Goal: Information Seeking & Learning: Learn about a topic

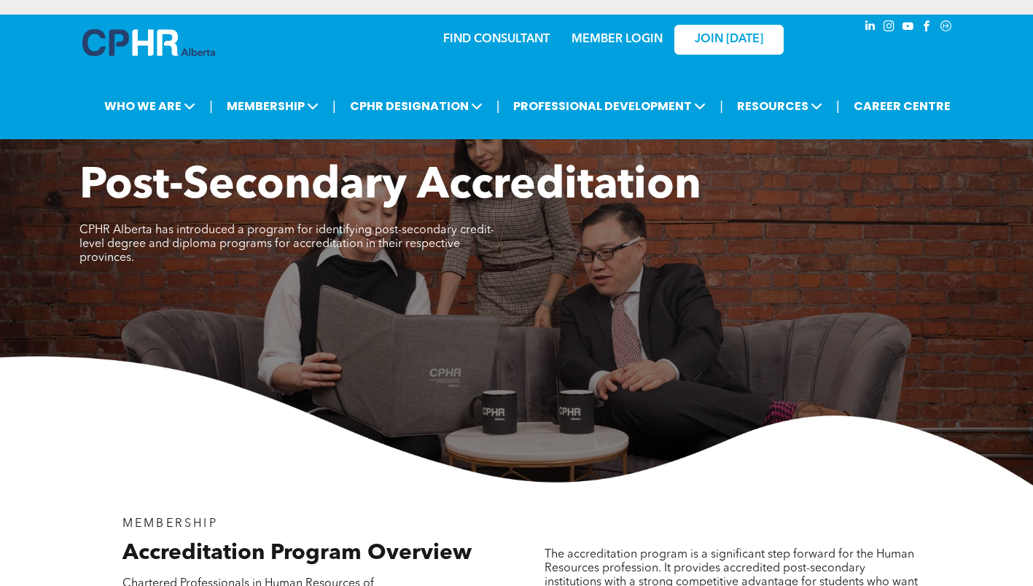
scroll to position [1783, 0]
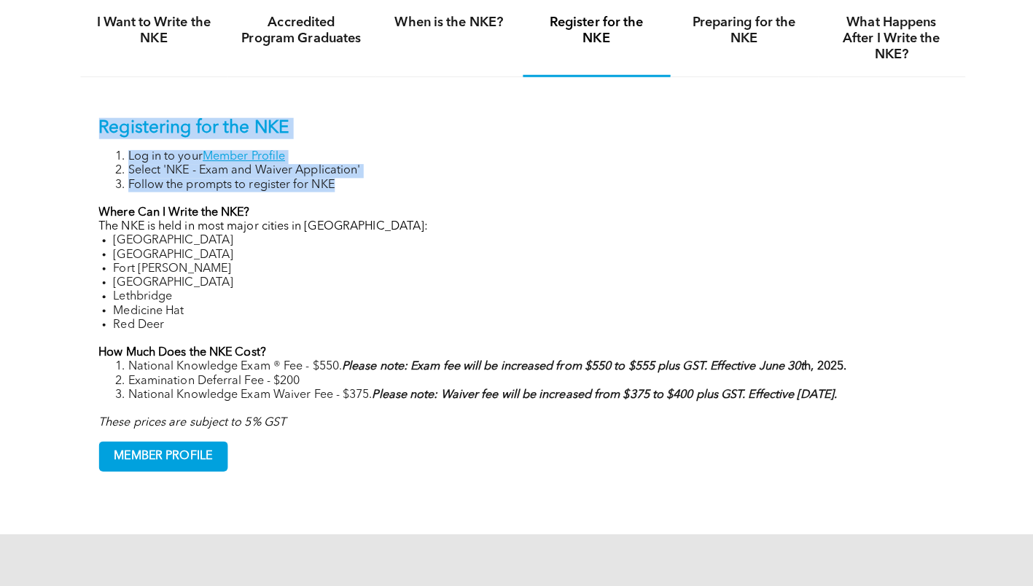
scroll to position [994, 0]
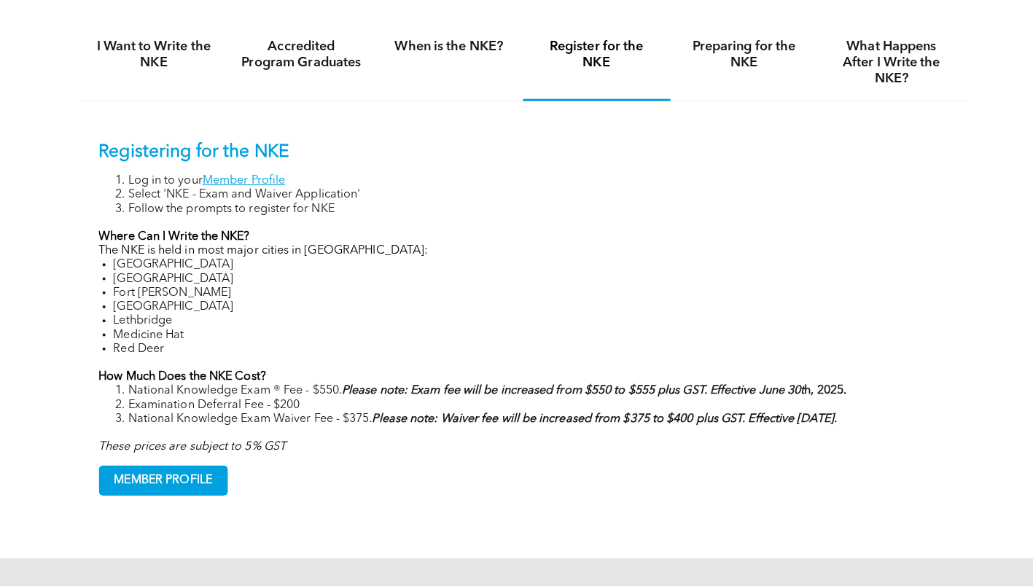
click at [496, 236] on p "Where Can I Write the NKE?" at bounding box center [517, 236] width 839 height 14
click at [707, 63] on h4 "Preparing for the NKE" at bounding box center [736, 55] width 120 height 32
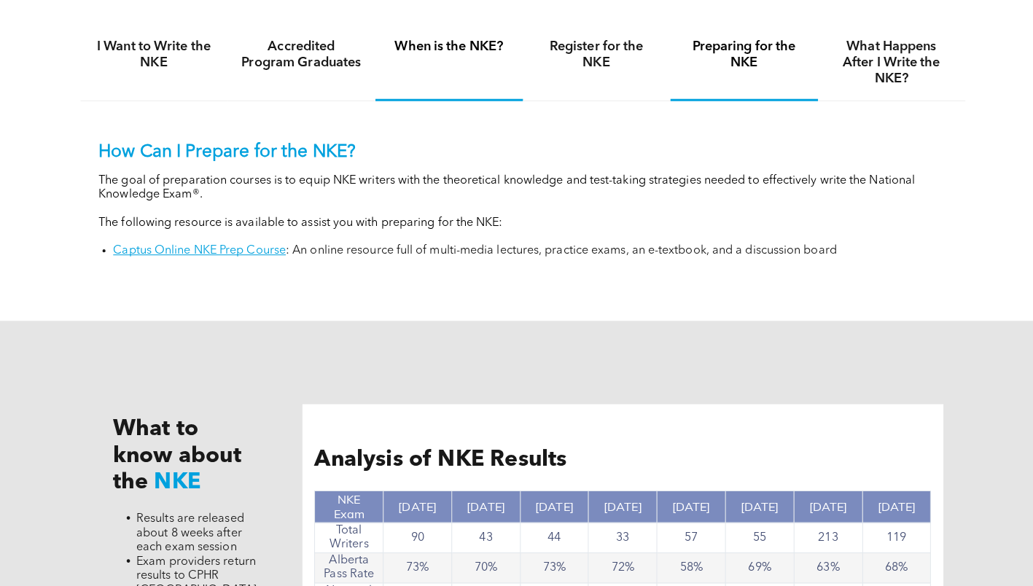
click at [471, 41] on h4 "When is the NKE?" at bounding box center [444, 47] width 120 height 16
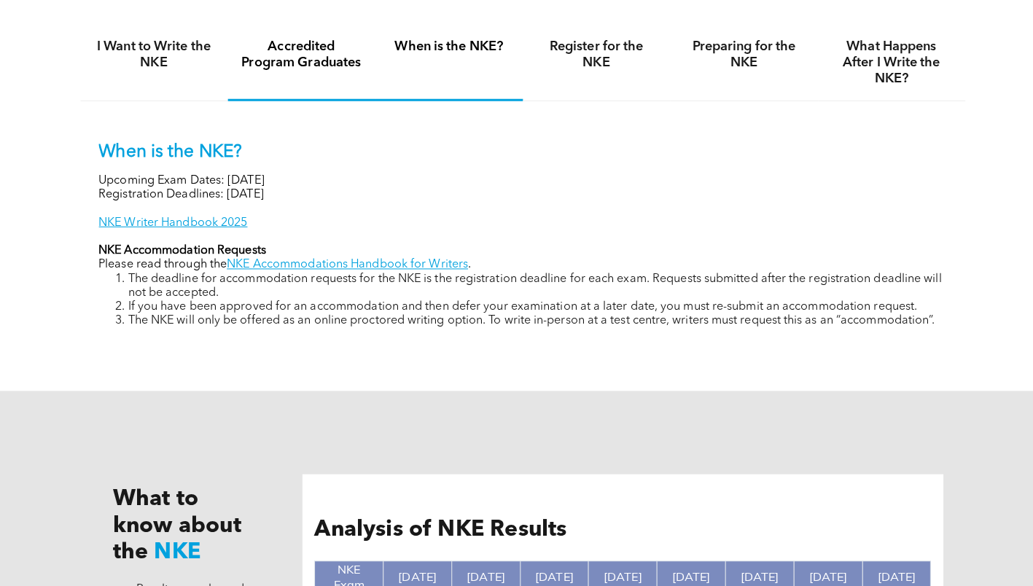
click at [360, 44] on div "Accredited Program Graduates" at bounding box center [298, 63] width 146 height 75
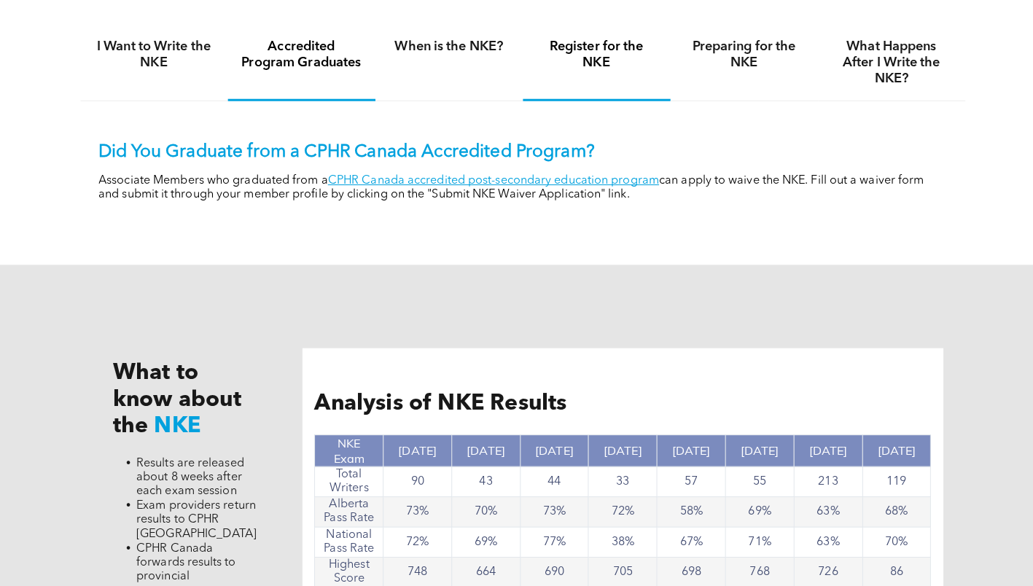
click at [521, 72] on div "Register for the NKE" at bounding box center [590, 63] width 146 height 75
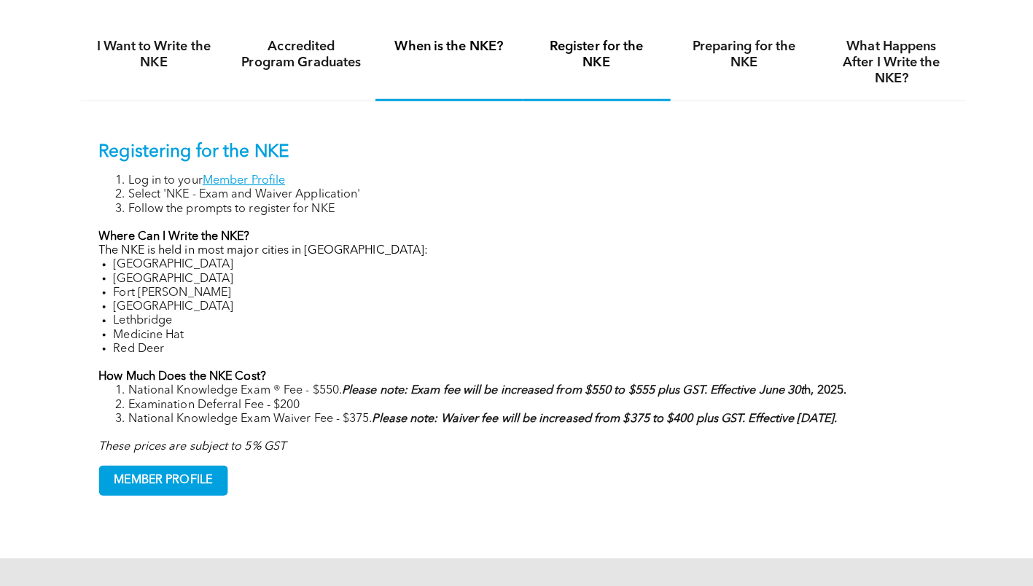
click at [397, 58] on div "When is the NKE?" at bounding box center [444, 63] width 146 height 75
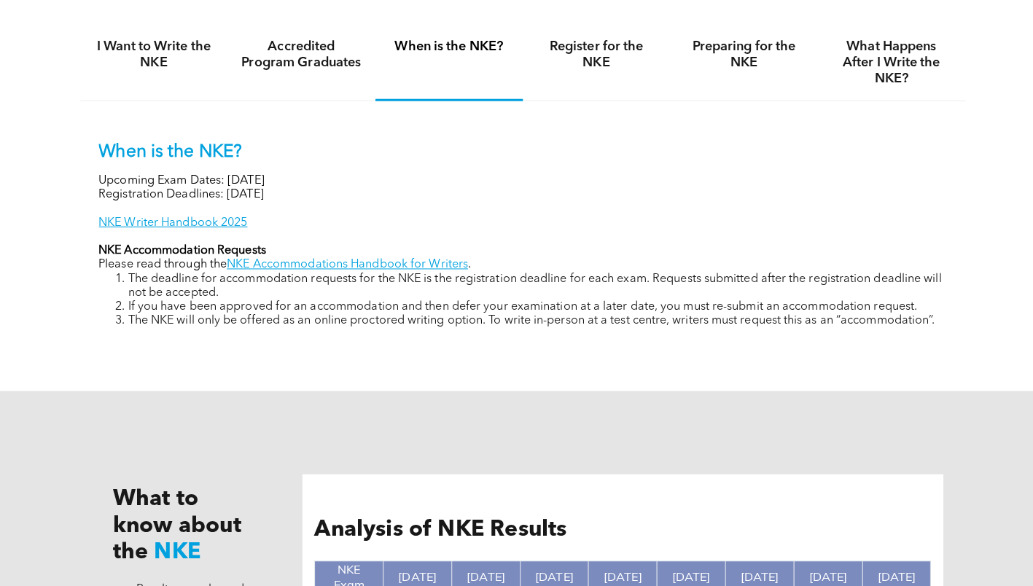
click at [335, 266] on link "NKE Accommodations Handbook for Writers" at bounding box center [344, 263] width 238 height 12
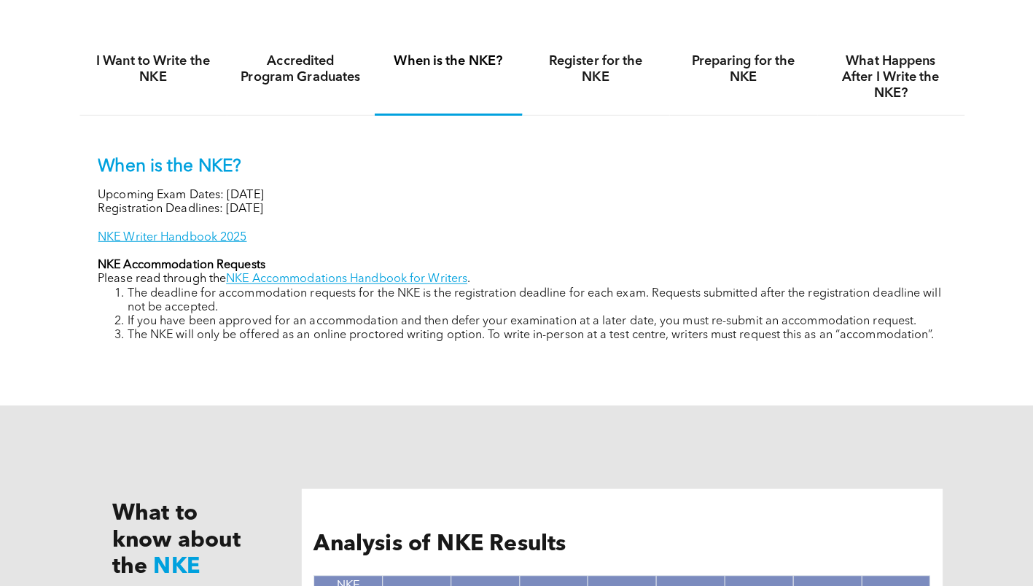
scroll to position [979, 0]
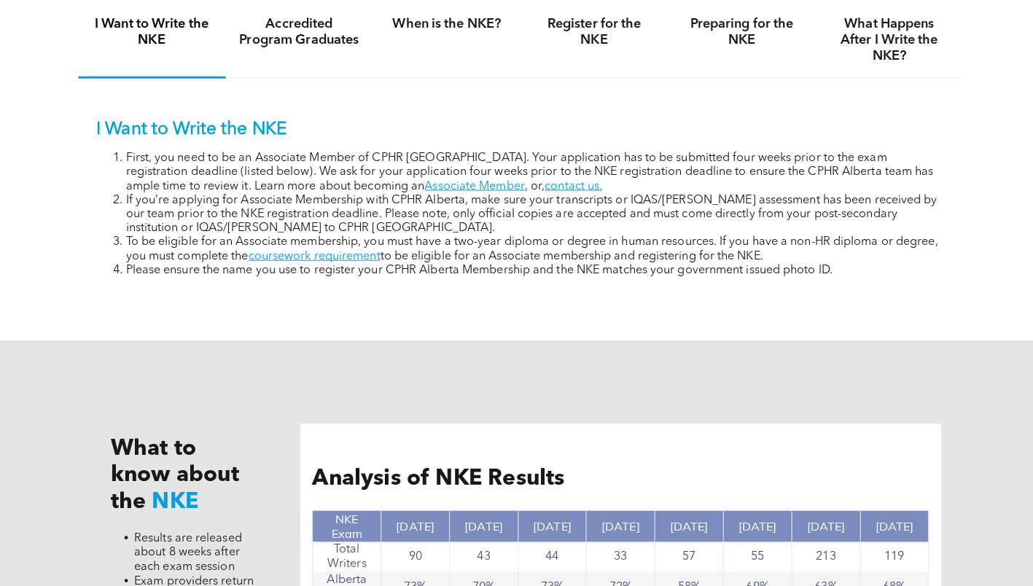
scroll to position [979, 0]
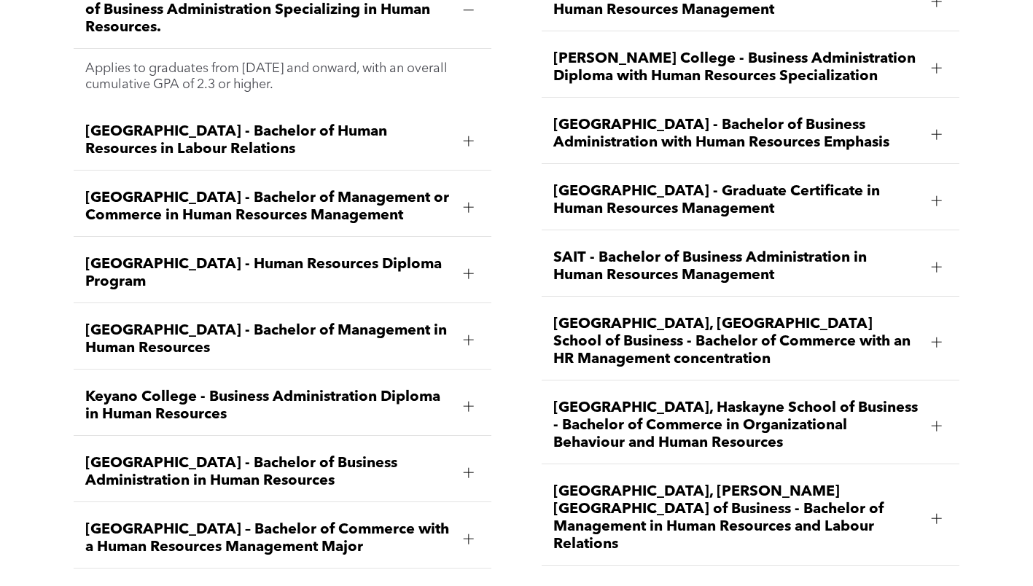
scroll to position [2127, 0]
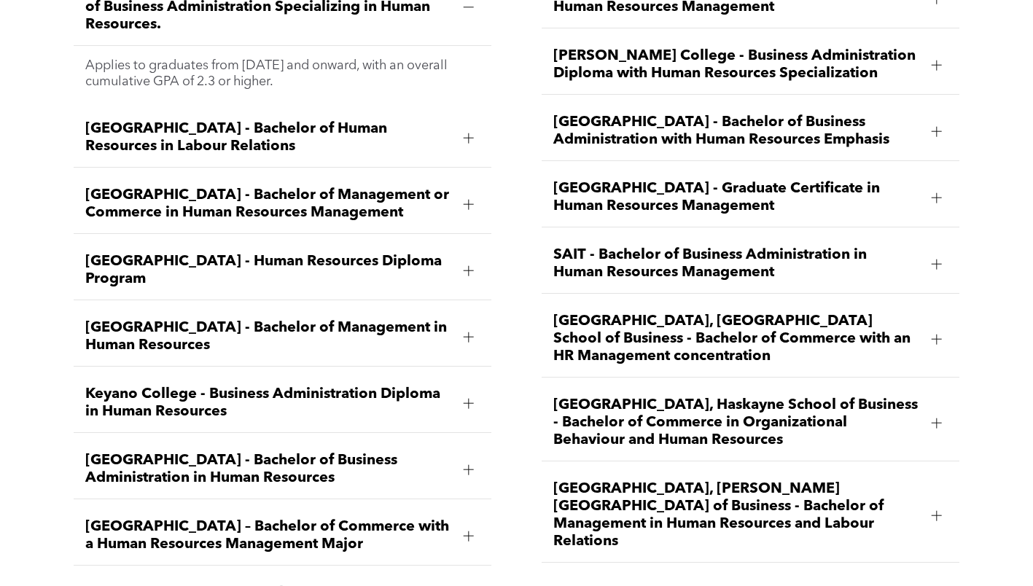
click at [596, 246] on span "SAIT - Bachelor of Business Administration in Human Resources Management" at bounding box center [737, 263] width 367 height 35
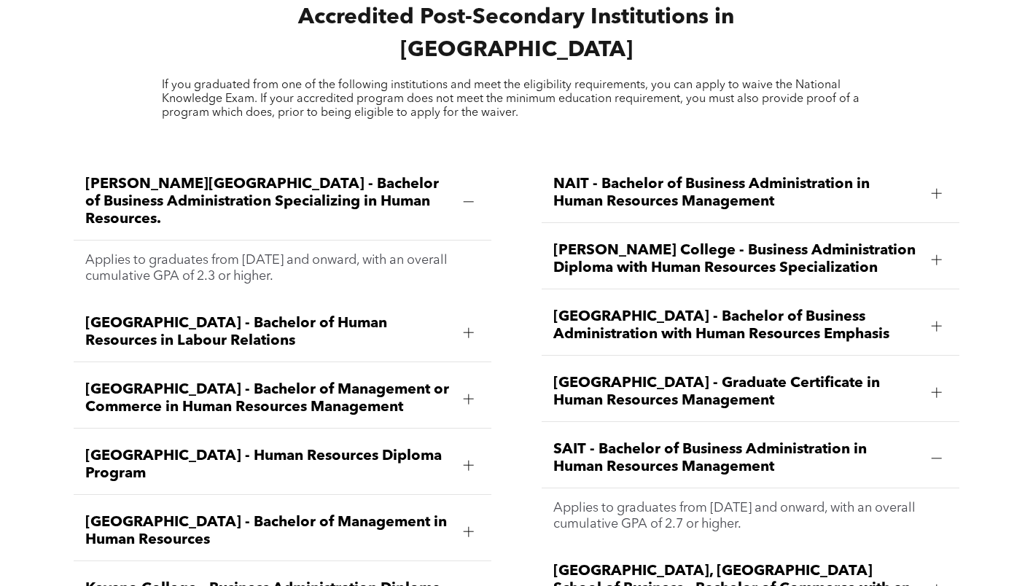
scroll to position [1914, 0]
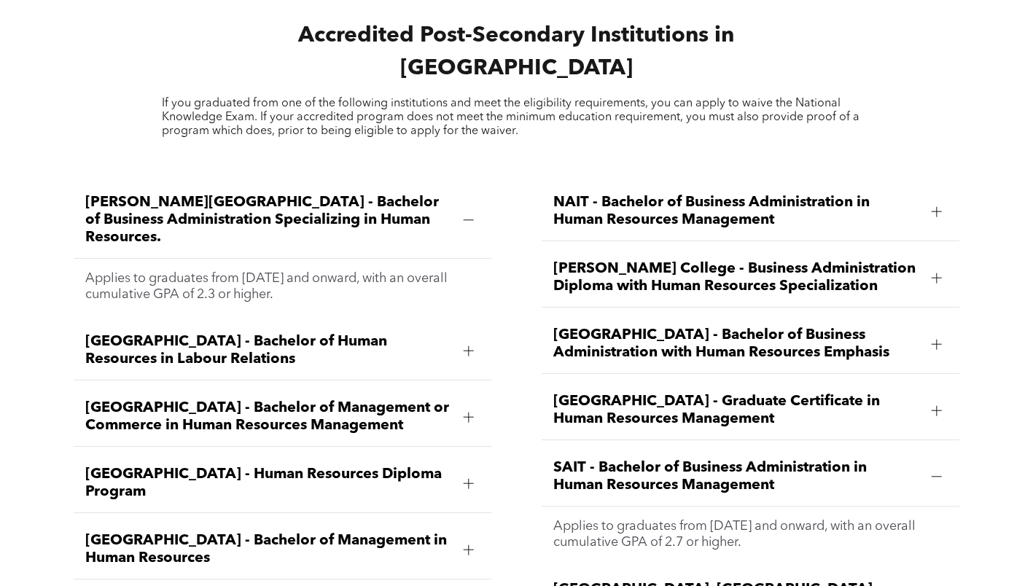
click at [226, 333] on span "Athabasca University - Bachelor of Human Resources in Labour Relations" at bounding box center [268, 350] width 367 height 35
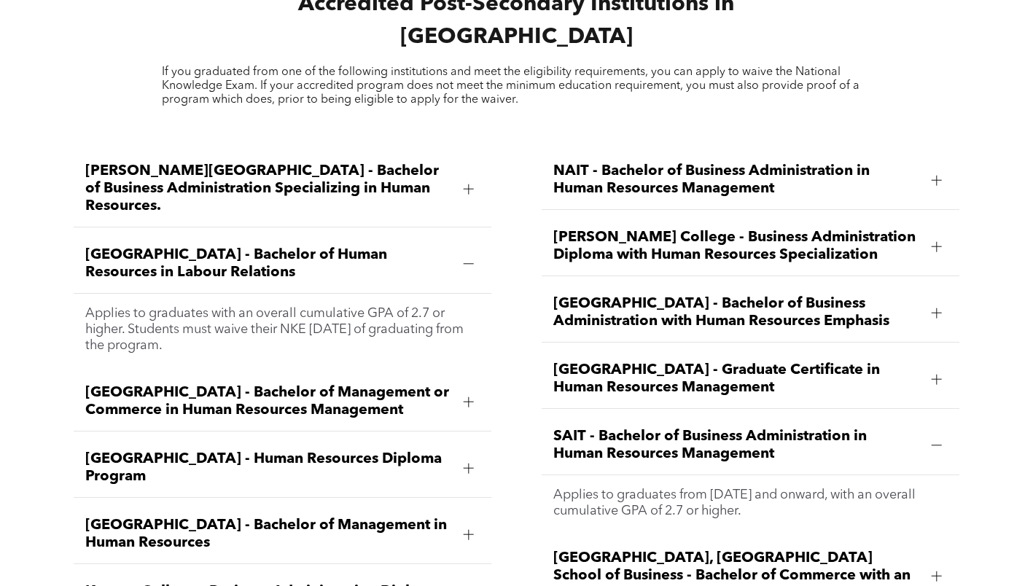
scroll to position [1946, 0]
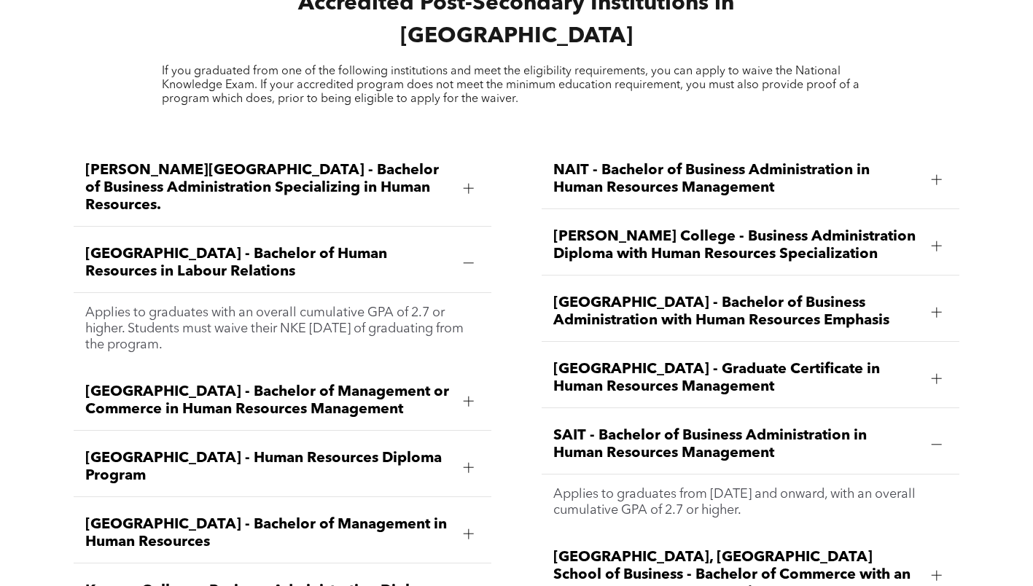
click at [435, 305] on p "Applies to graduates with an overall cumulative GPA of 2.7 or higher. Students …" at bounding box center [282, 329] width 395 height 48
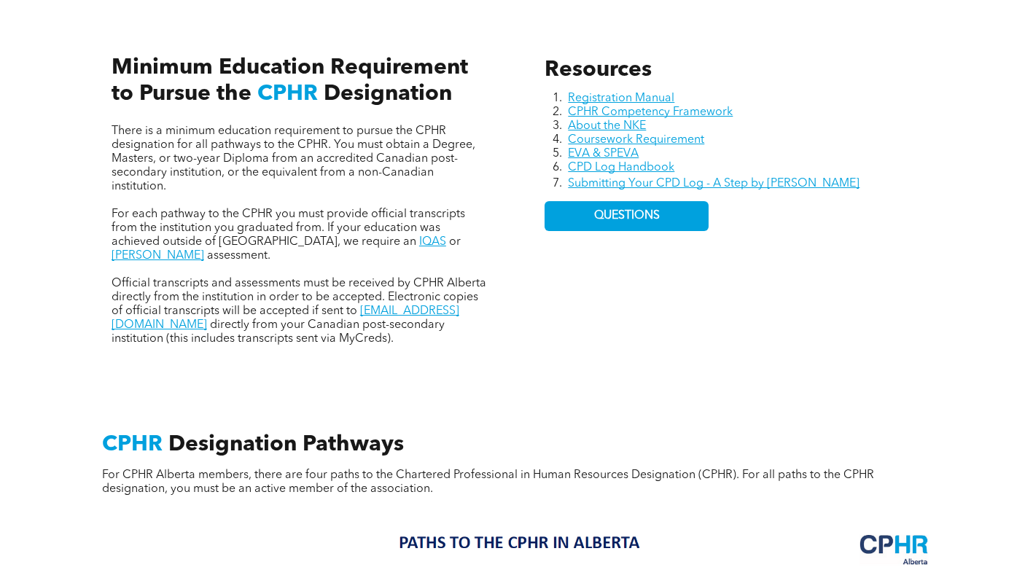
scroll to position [645, 0]
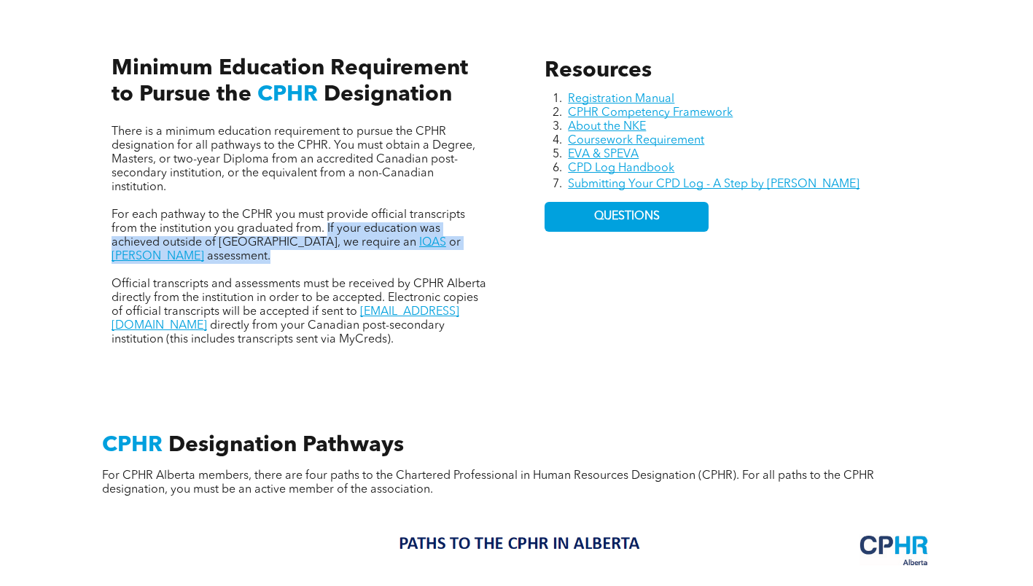
drag, startPoint x: 326, startPoint y: 228, endPoint x: 482, endPoint y: 251, distance: 157.7
click at [482, 251] on div "There is a minimum education requirement to pursue the CPHR designation for all…" at bounding box center [300, 236] width 377 height 222
copy p "If your education was achieved outside of [GEOGRAPHIC_DATA], we require an IQAS…"
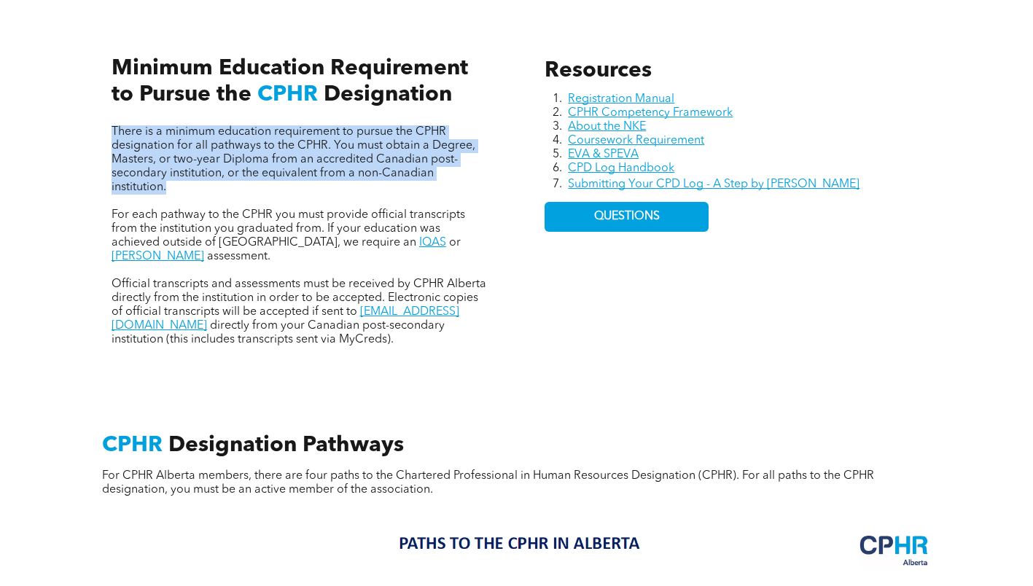
drag, startPoint x: 108, startPoint y: 131, endPoint x: 179, endPoint y: 183, distance: 88.3
click at [179, 183] on div "There is a minimum education requirement to pursue the CPHR designation for all…" at bounding box center [300, 185] width 400 height 345
copy span "There is a minimum education requirement to pursue the CPHR designation for all…"
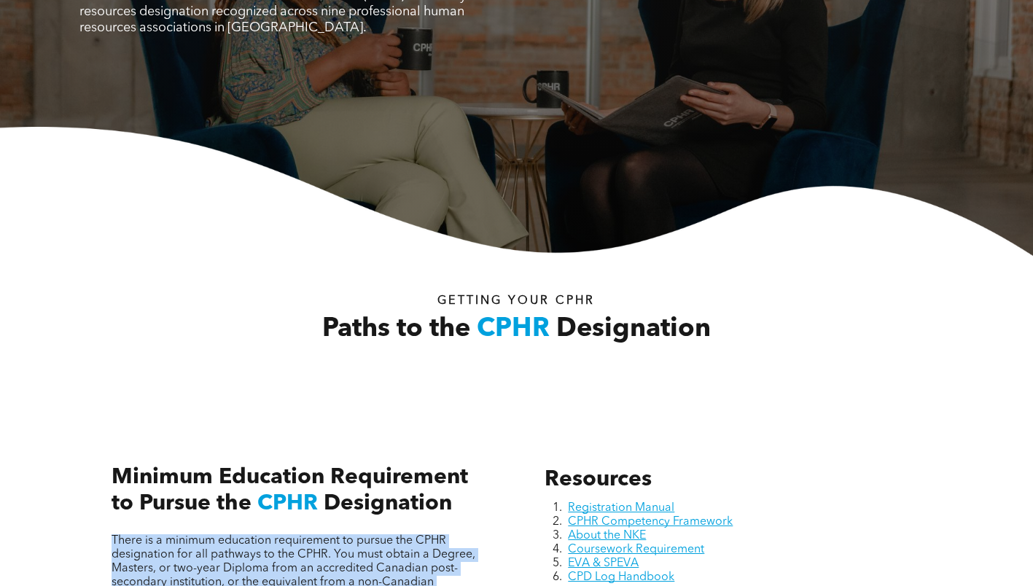
scroll to position [0, 0]
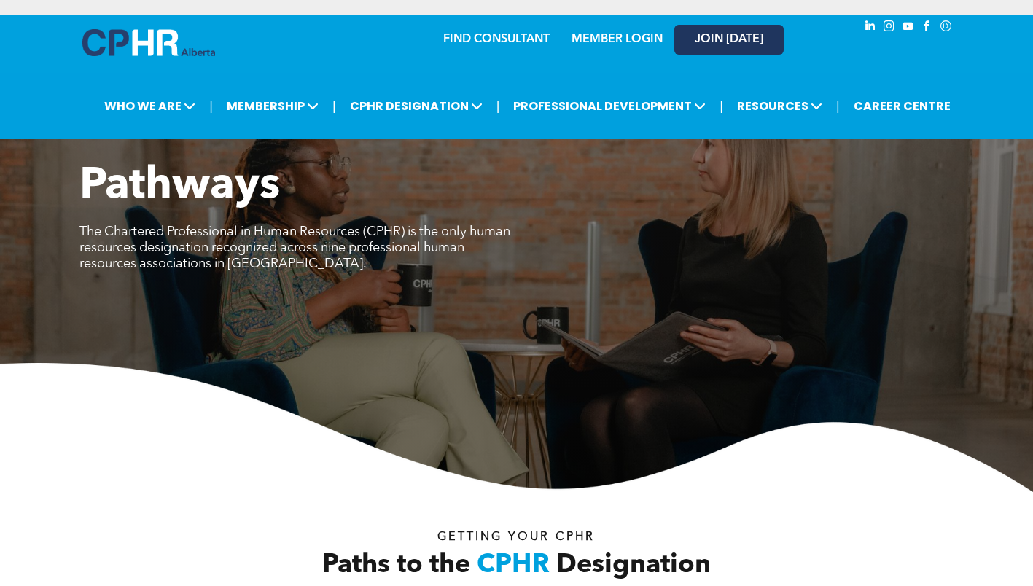
click at [742, 43] on span "JOIN [DATE]" at bounding box center [729, 40] width 69 height 14
click at [163, 51] on img at bounding box center [148, 42] width 133 height 27
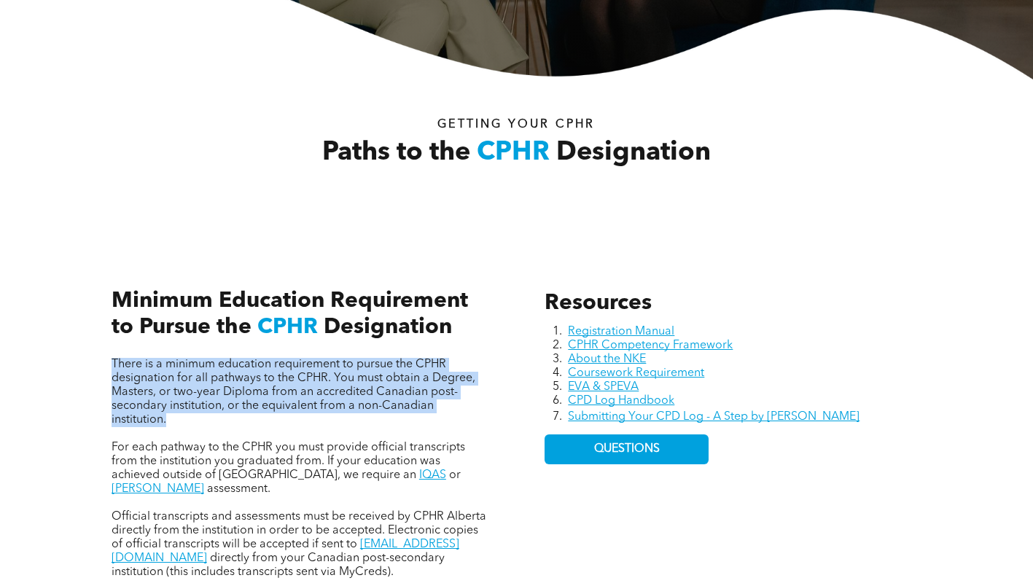
scroll to position [413, 0]
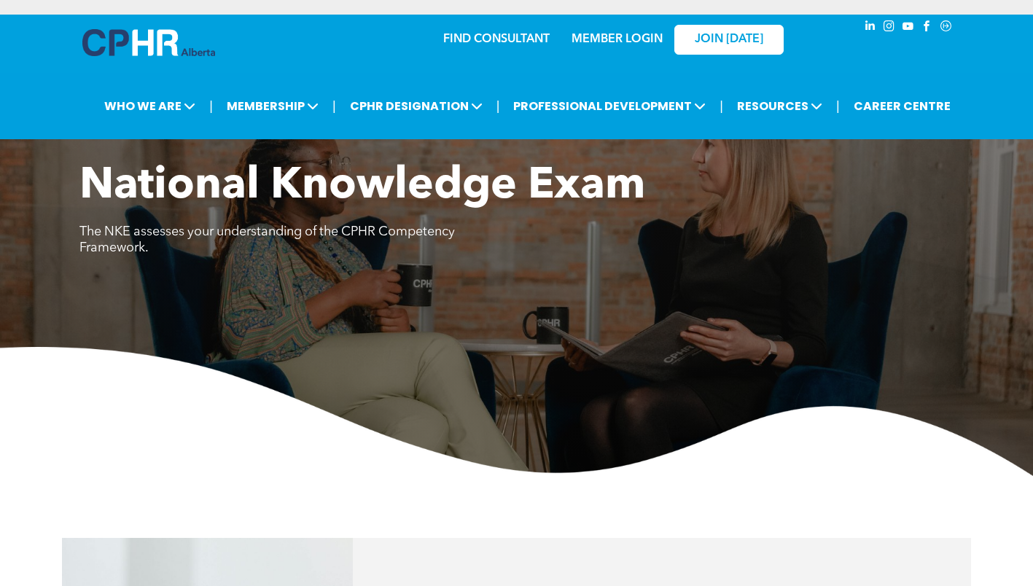
scroll to position [979, 0]
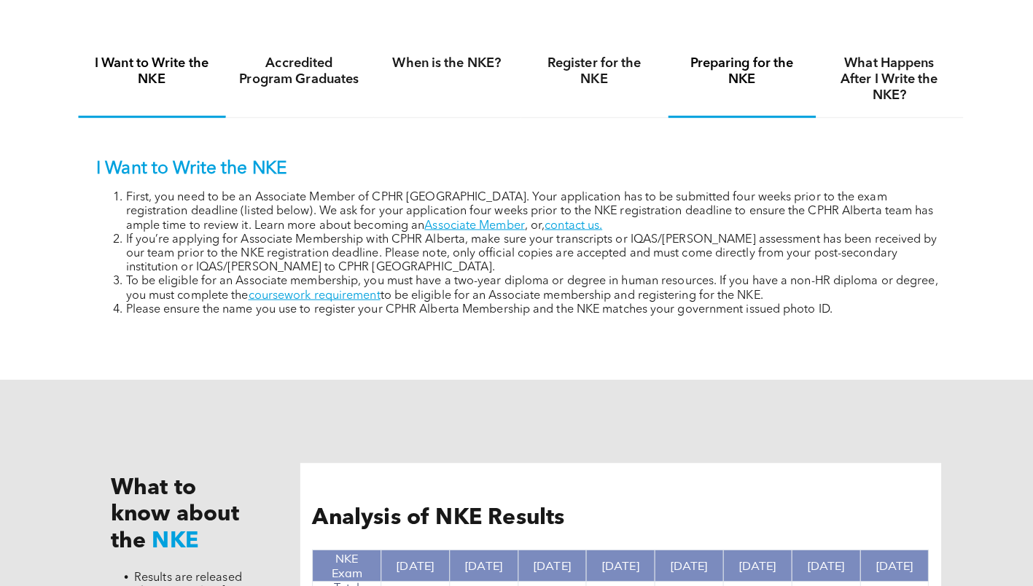
click at [731, 57] on h4 "Preparing for the NKE" at bounding box center [736, 71] width 120 height 32
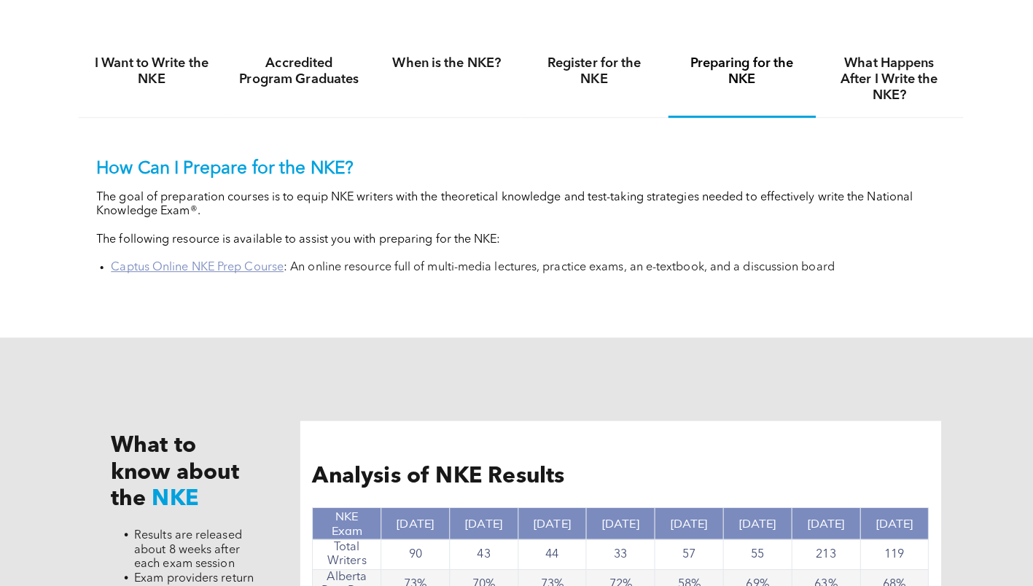
click at [163, 267] on link "Captus Online NKE Prep Course" at bounding box center [197, 265] width 171 height 12
click at [572, 77] on h4 "Register for the NKE" at bounding box center [590, 71] width 120 height 32
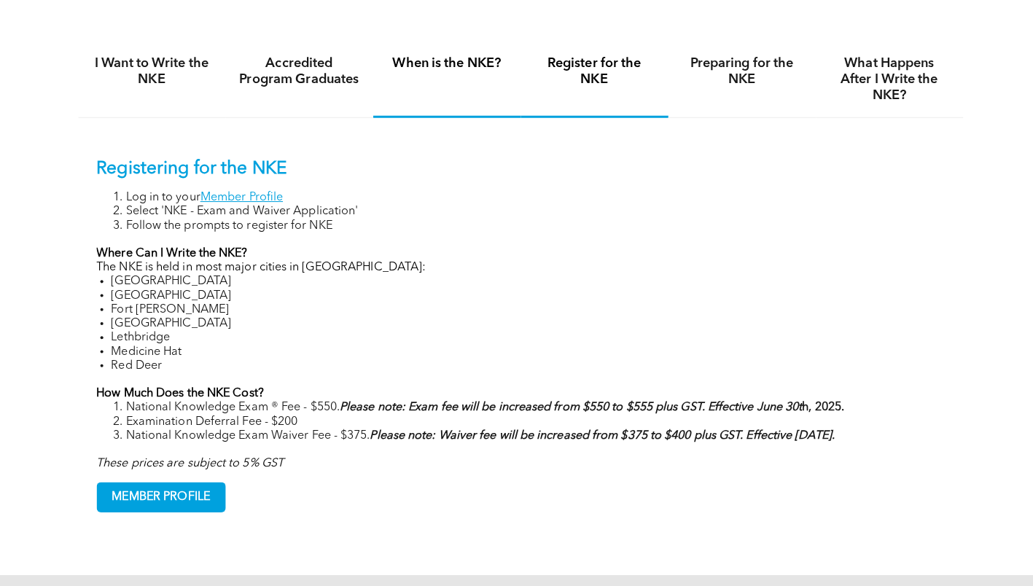
click at [435, 53] on div "When is the NKE?" at bounding box center [444, 79] width 146 height 75
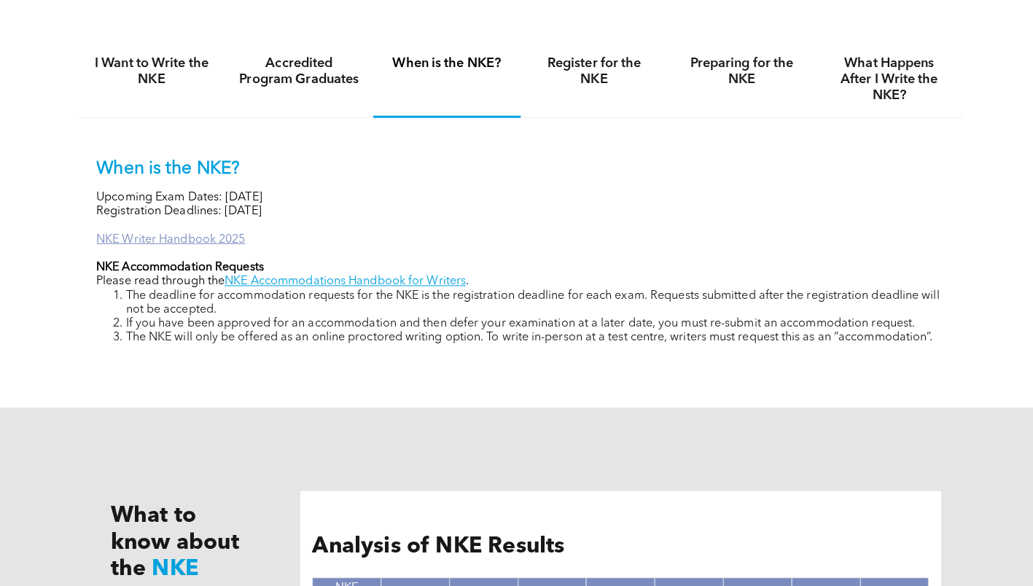
click at [177, 239] on link "NKE Writer Handbook 2025" at bounding box center [171, 237] width 147 height 12
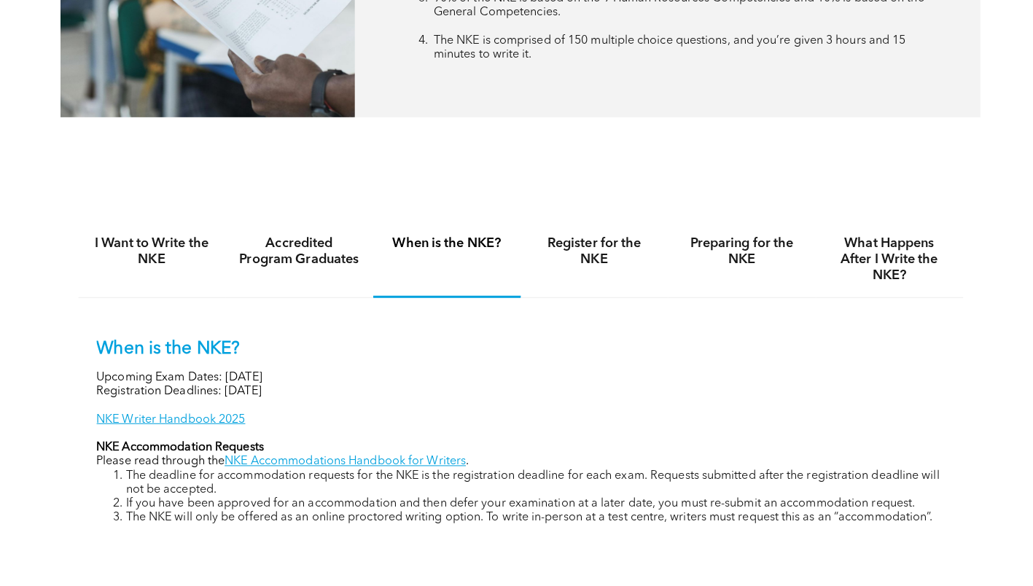
scroll to position [800, 0]
drag, startPoint x: 333, startPoint y: 354, endPoint x: 328, endPoint y: 360, distance: 7.9
click at [328, 360] on div "When is the NKE? Upcoming Exam Dates: November 6, 2025 Registration Deadlines: …" at bounding box center [517, 427] width 839 height 185
drag, startPoint x: 328, startPoint y: 360, endPoint x: 356, endPoint y: 388, distance: 39.2
click at [356, 388] on p "Registration Deadlines: September 12, 2025" at bounding box center [517, 388] width 839 height 14
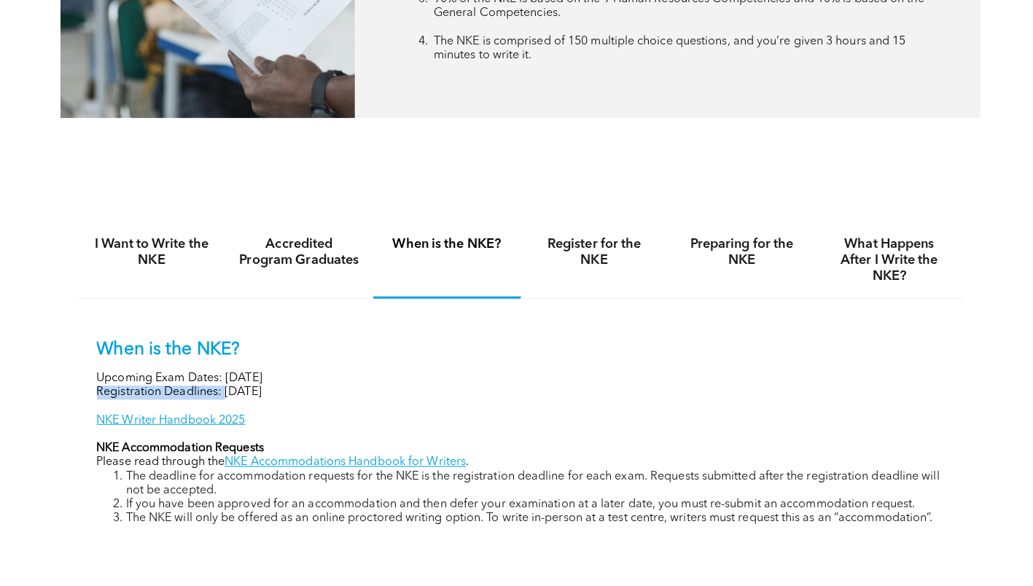
drag, startPoint x: 356, startPoint y: 388, endPoint x: 250, endPoint y: 387, distance: 105.8
click at [250, 387] on p "Registration Deadlines: September 12, 2025" at bounding box center [517, 388] width 839 height 14
click at [170, 420] on link "NKE Writer Handbook 2025" at bounding box center [171, 416] width 147 height 12
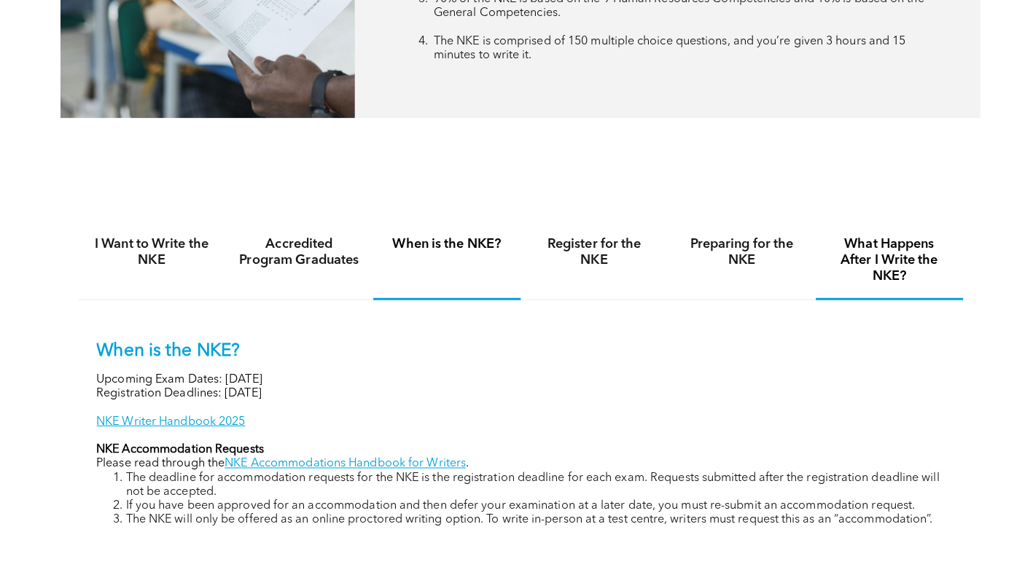
click at [884, 259] on h4 "What Happens After I Write the NKE?" at bounding box center [882, 257] width 120 height 48
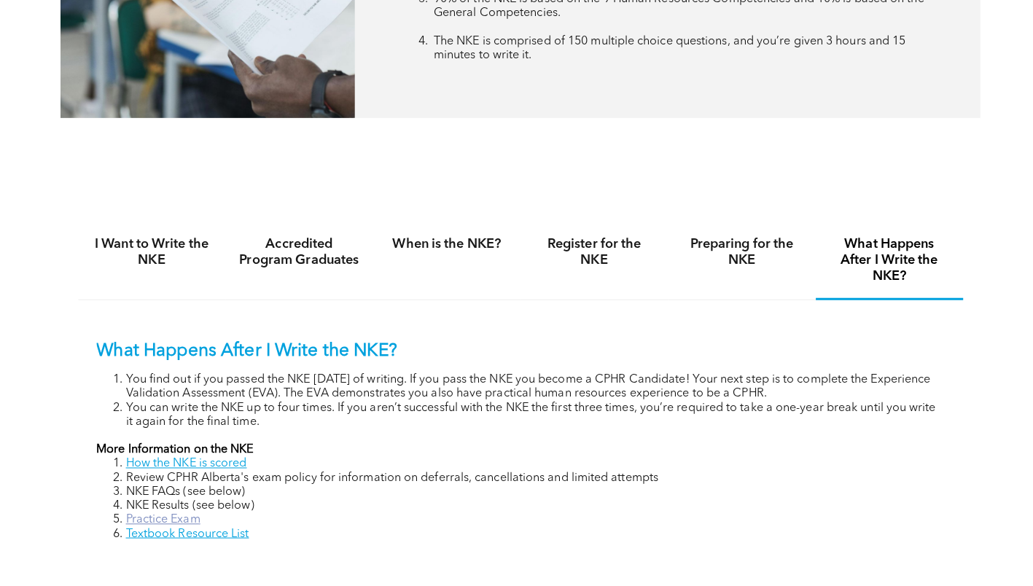
click at [153, 512] on link "Practice Exam" at bounding box center [164, 514] width 74 height 12
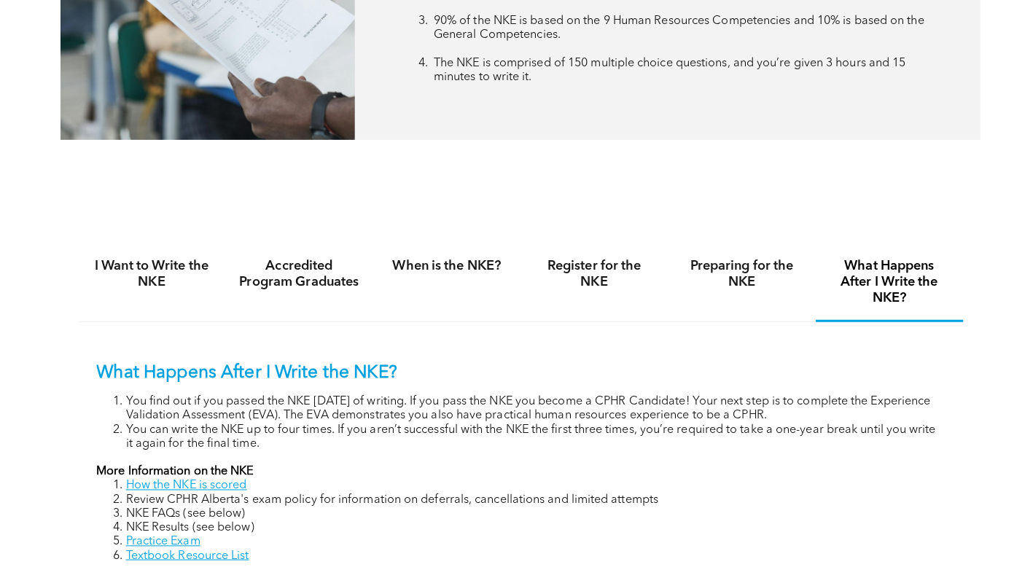
scroll to position [777, 0]
